Goal: Information Seeking & Learning: Check status

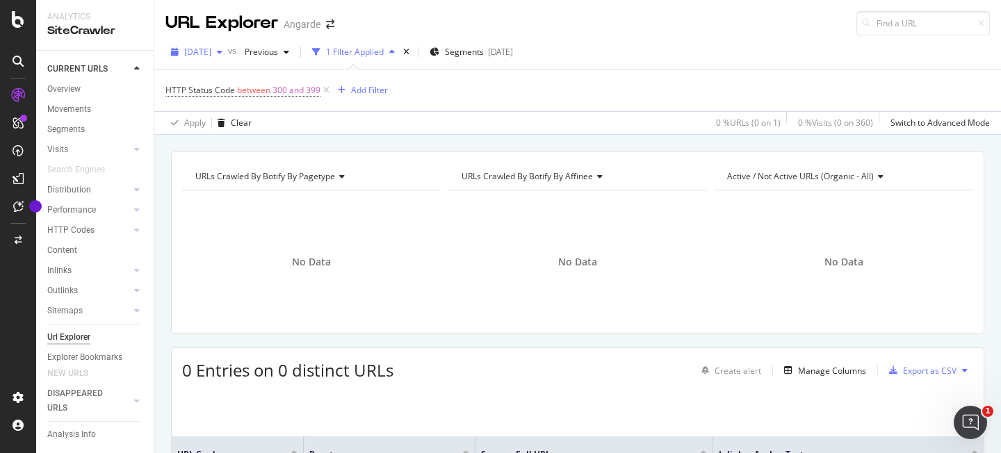
click at [211, 54] on span "[DATE]" at bounding box center [197, 52] width 27 height 12
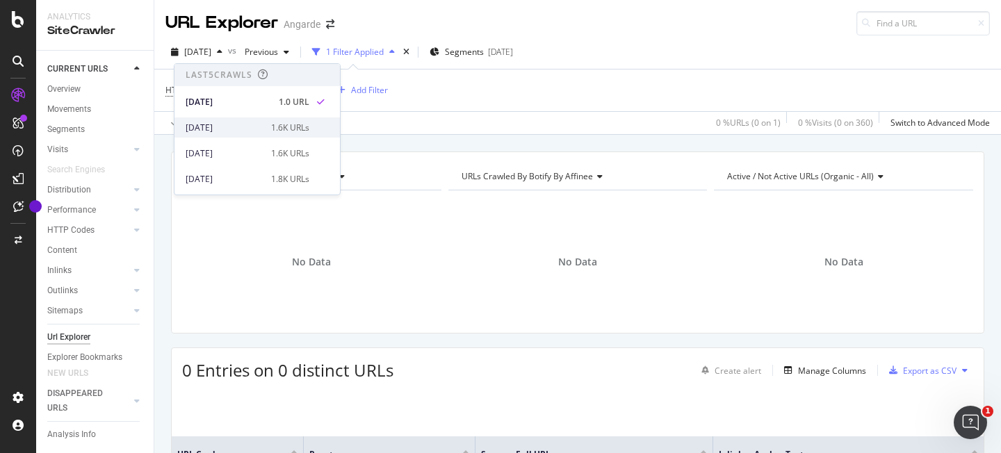
click at [247, 127] on div "[DATE]" at bounding box center [224, 128] width 77 height 13
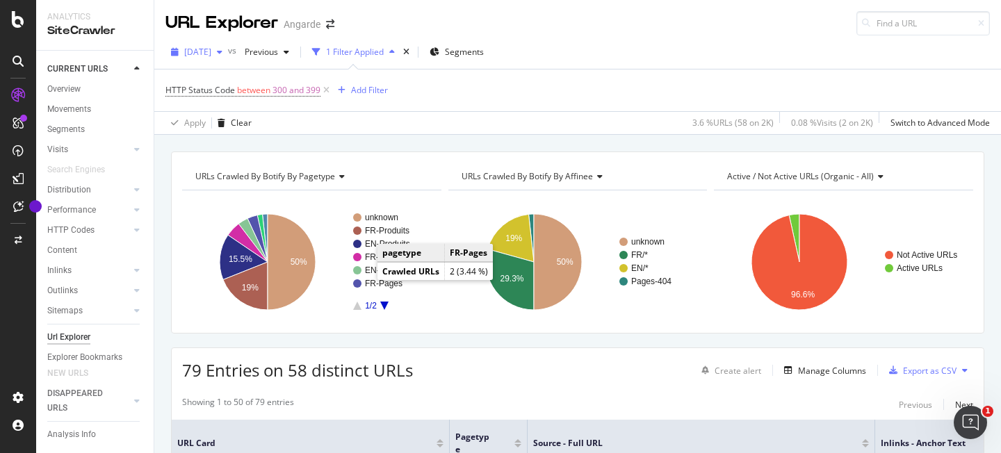
click at [216, 58] on div "[DATE]" at bounding box center [197, 52] width 63 height 21
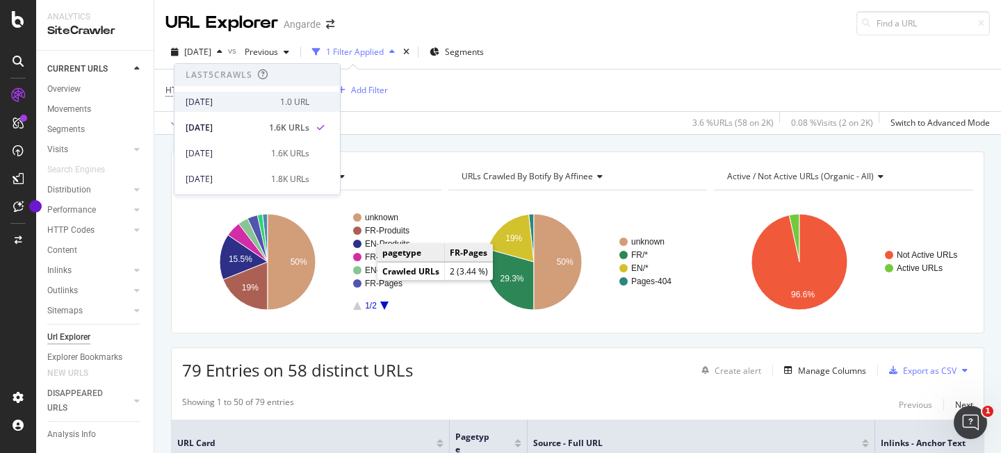
click at [216, 93] on div "[DATE] 1.0 URL" at bounding box center [258, 102] width 166 height 20
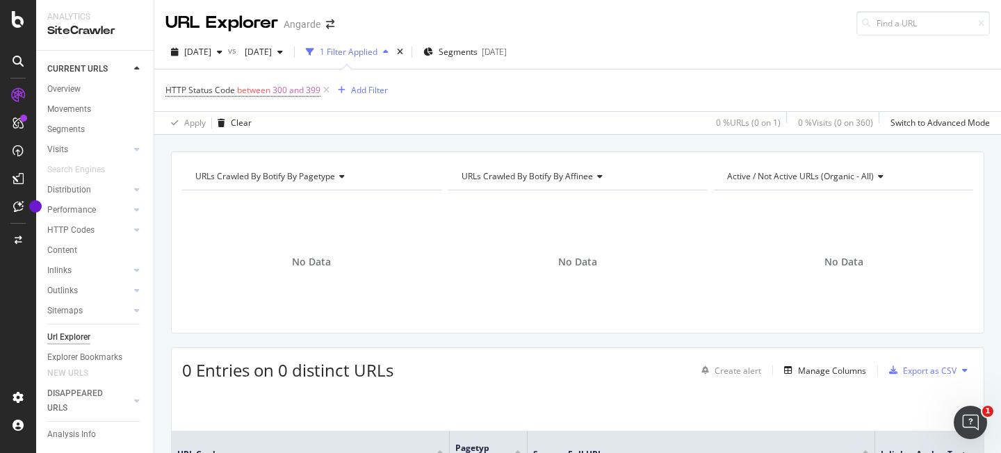
scroll to position [152, 0]
